Goal: Task Accomplishment & Management: Manage account settings

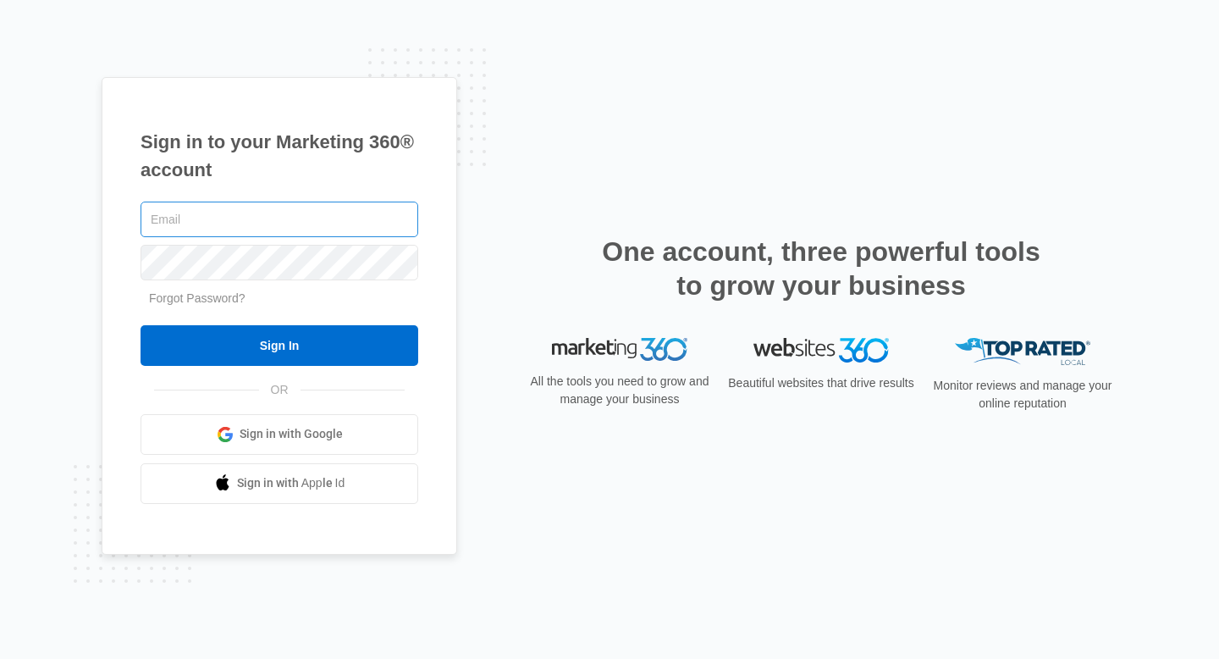
click at [225, 224] on input "text" at bounding box center [280, 219] width 278 height 36
type input "jennifer.guerratx@gmail.com"
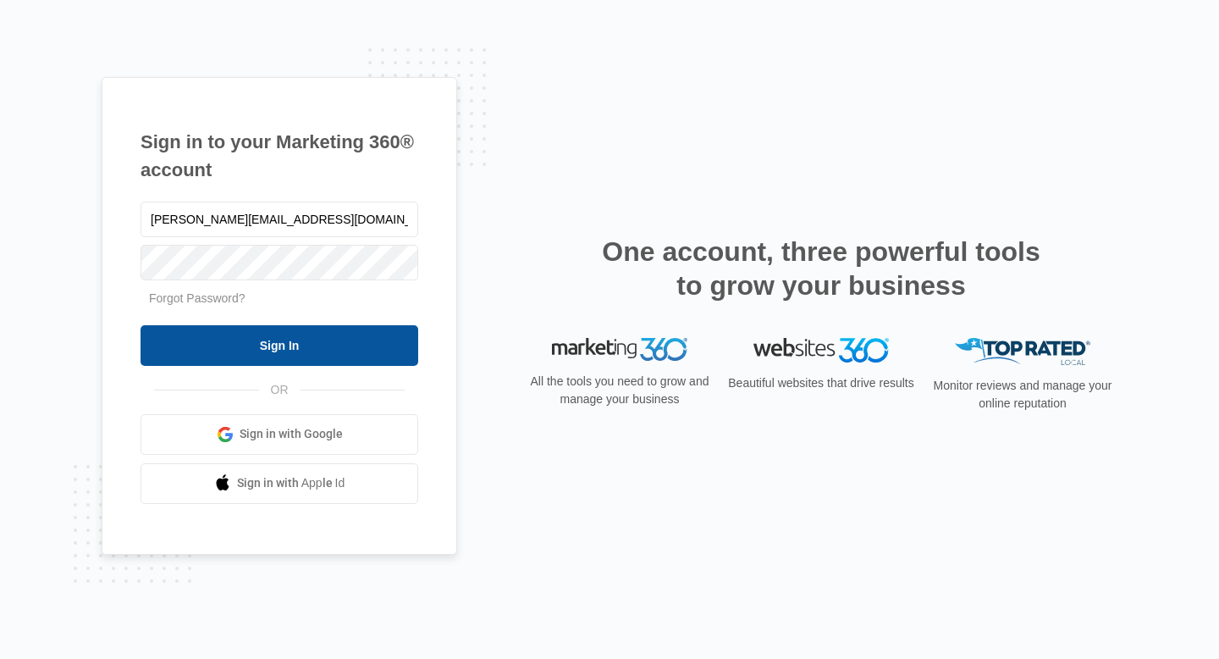
click at [253, 337] on input "Sign In" at bounding box center [280, 345] width 278 height 41
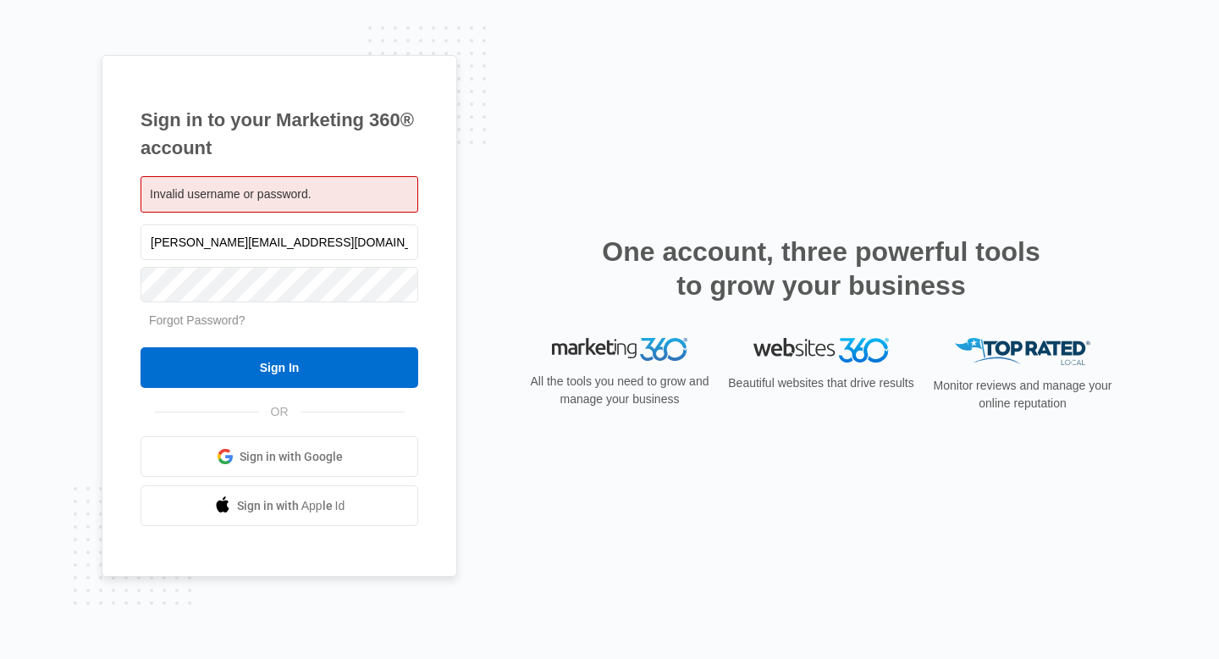
click at [253, 202] on div "Invalid username or password." at bounding box center [280, 194] width 278 height 36
click at [239, 194] on span "Invalid username or password." at bounding box center [231, 194] width 162 height 14
click at [236, 242] on input "jennifer.guerratx@gmail.com" at bounding box center [280, 242] width 278 height 36
click at [233, 201] on div "Invalid username or password." at bounding box center [280, 194] width 278 height 36
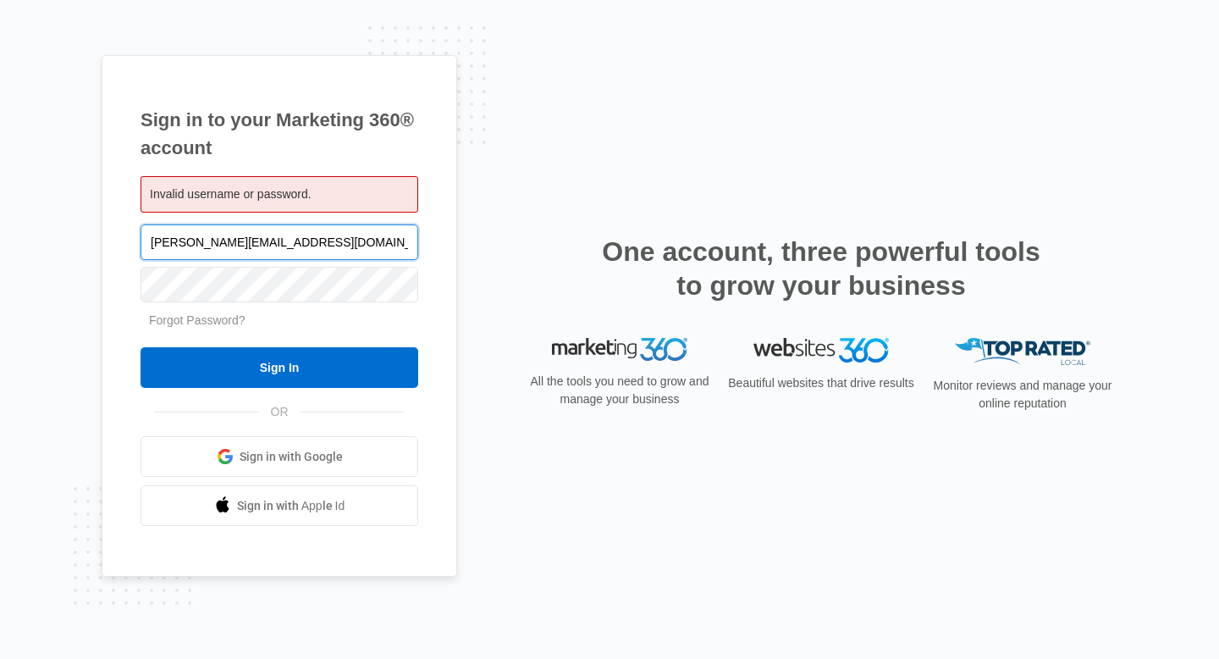
click at [229, 240] on input "jennifer.guerratx@gmail.com" at bounding box center [280, 242] width 278 height 36
click at [311, 243] on input "jennifer.guerratx@gmail.com" at bounding box center [280, 242] width 278 height 36
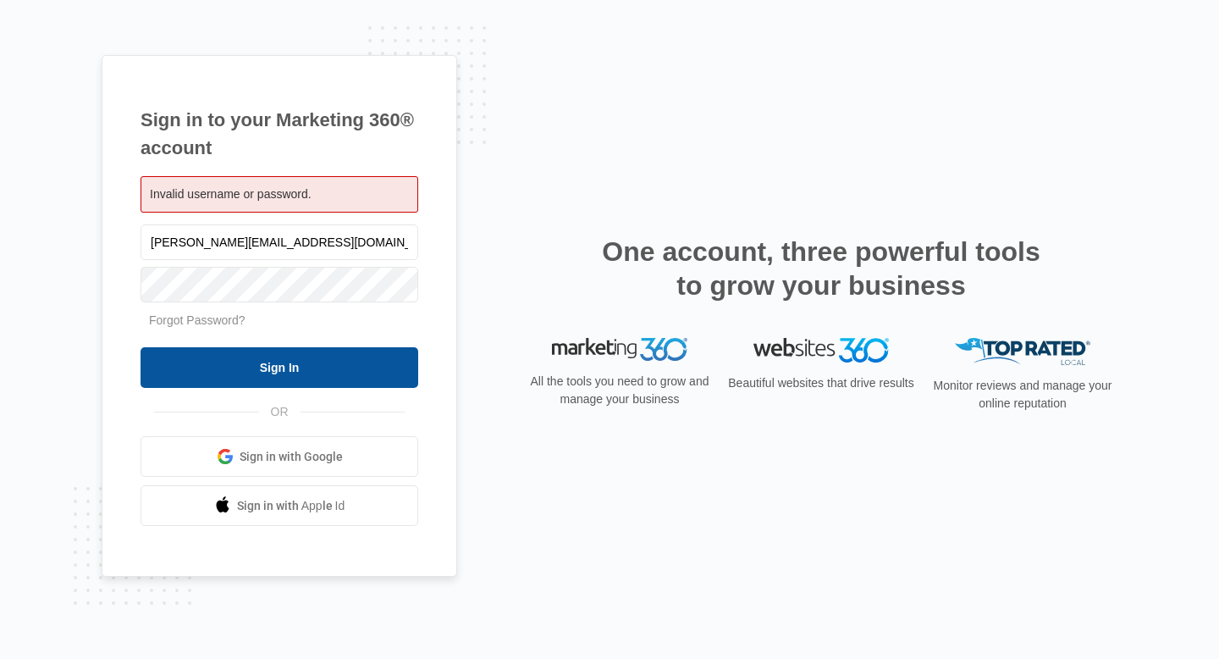
click at [240, 373] on input "Sign In" at bounding box center [280, 367] width 278 height 41
